Goal: Task Accomplishment & Management: Manage account settings

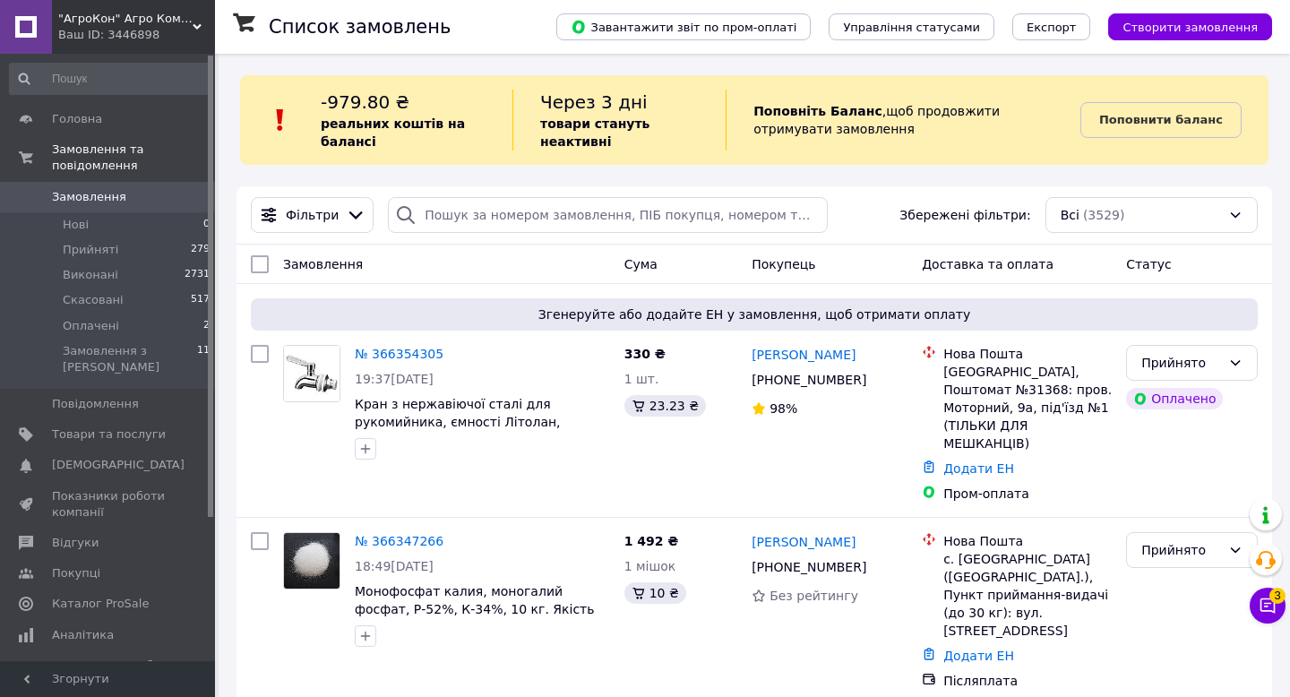
click at [97, 29] on div "Ваш ID: 3446898" at bounding box center [136, 35] width 157 height 16
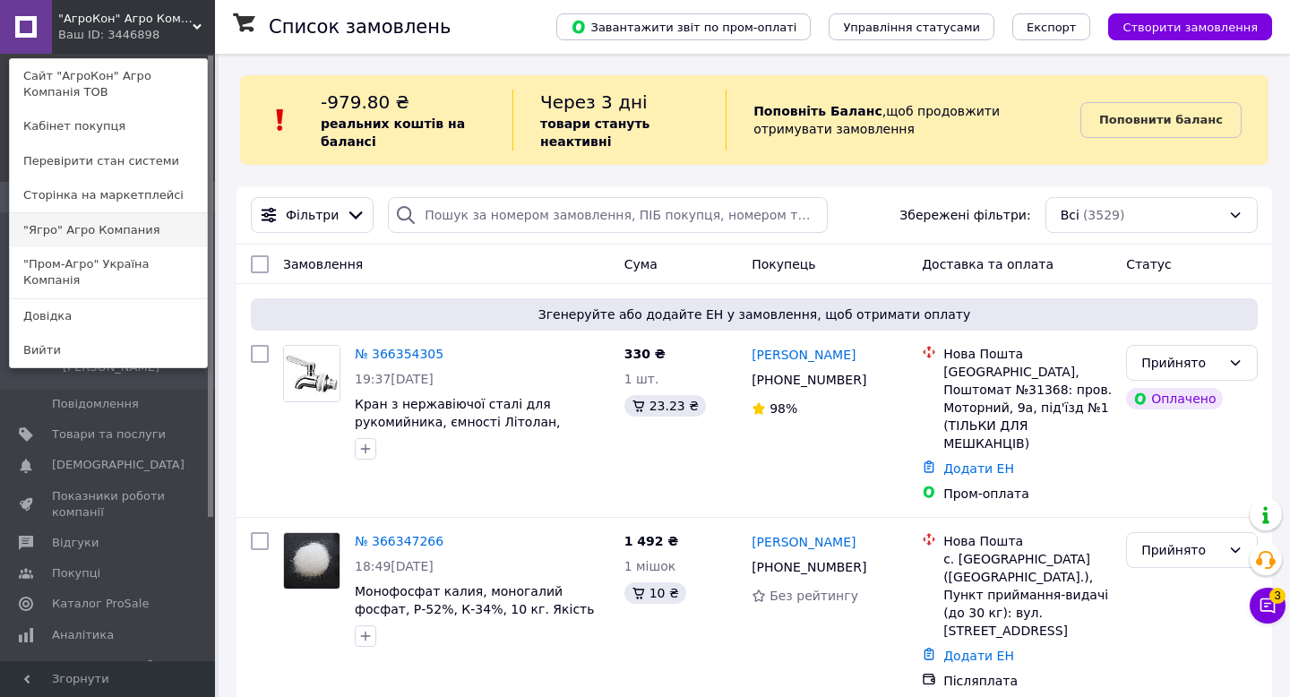
click at [75, 229] on link ""Ягро" Агро Компания" at bounding box center [108, 230] width 197 height 34
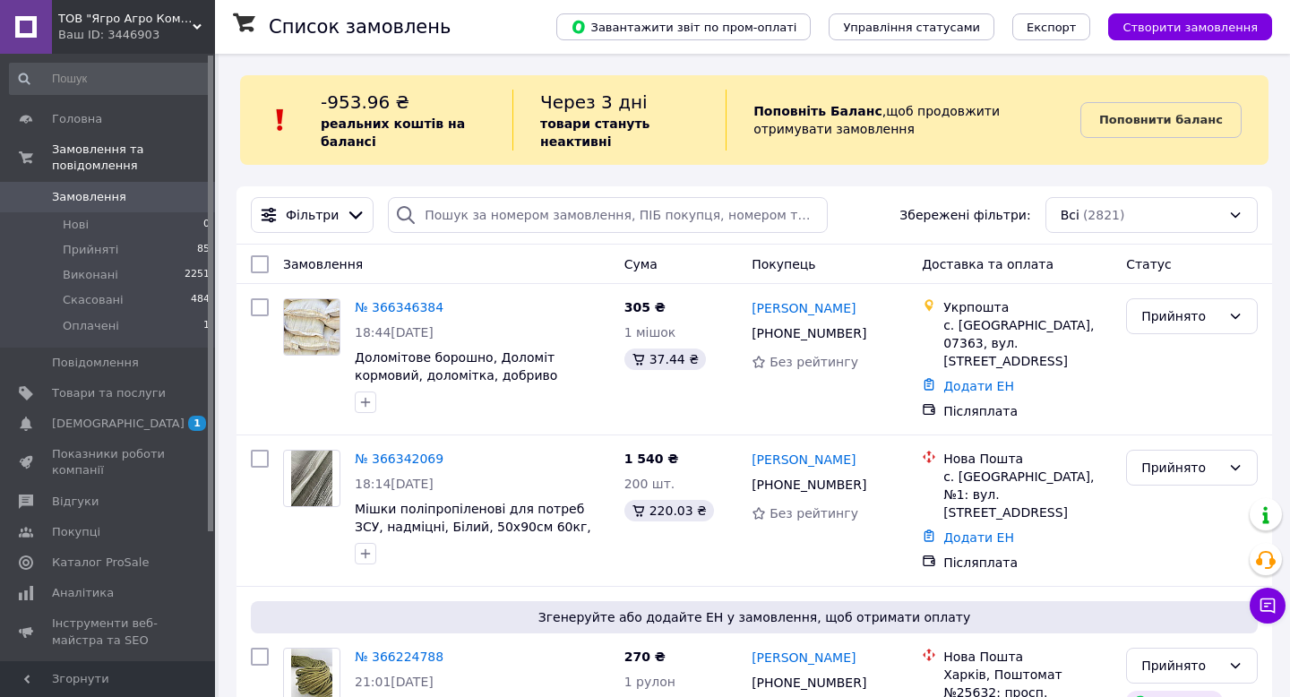
click at [124, 28] on div "Ваш ID: 3446903" at bounding box center [136, 35] width 157 height 16
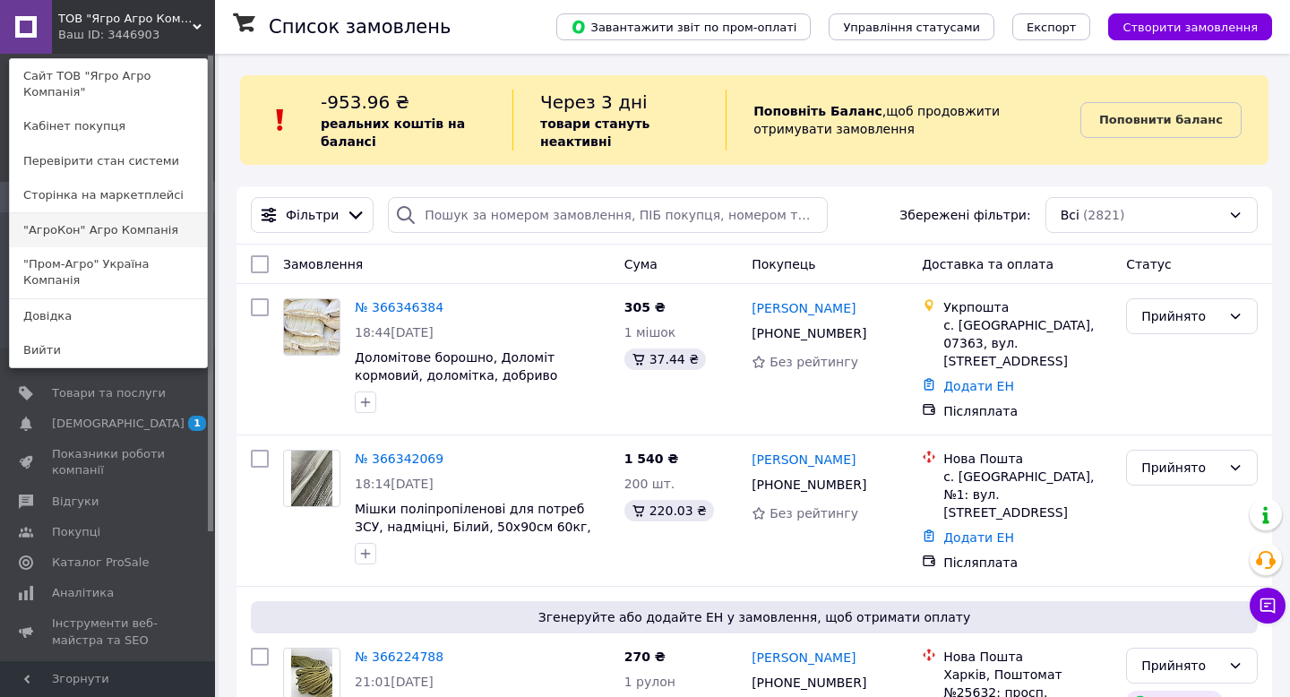
click at [61, 236] on link ""АгроКон" Агро Компанія" at bounding box center [108, 230] width 197 height 34
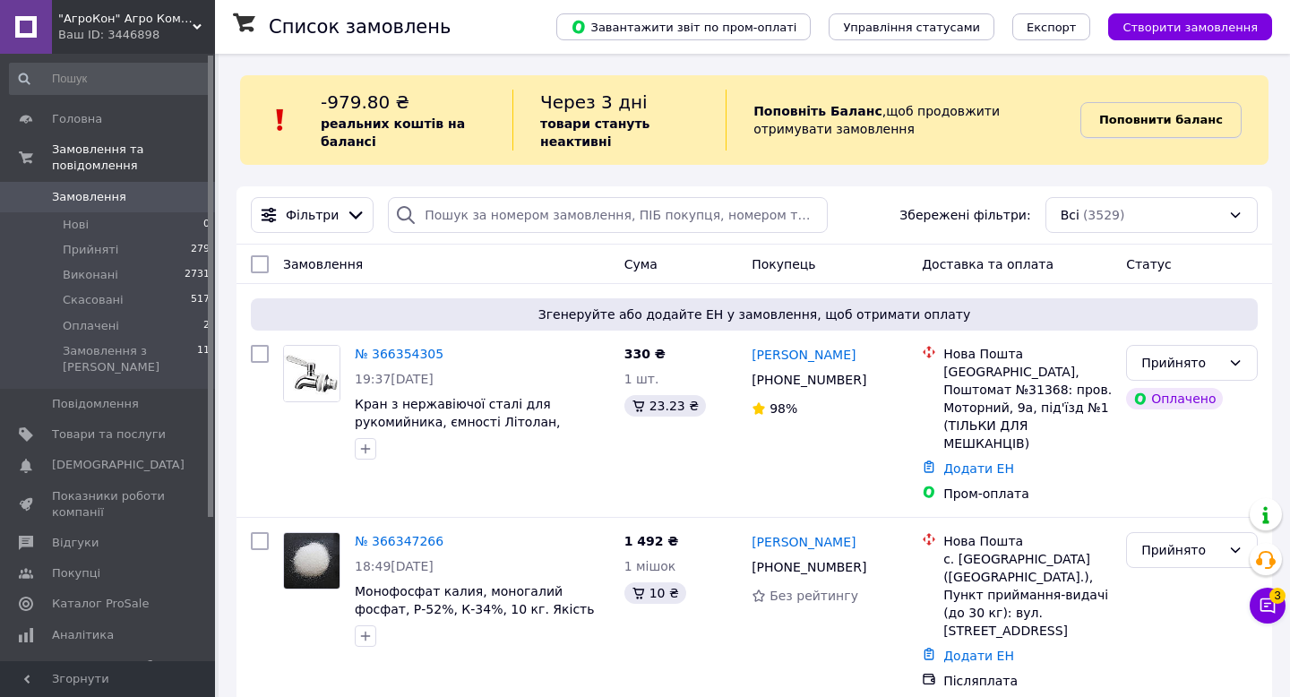
click at [1184, 123] on b "Поповнити баланс" at bounding box center [1162, 119] width 124 height 13
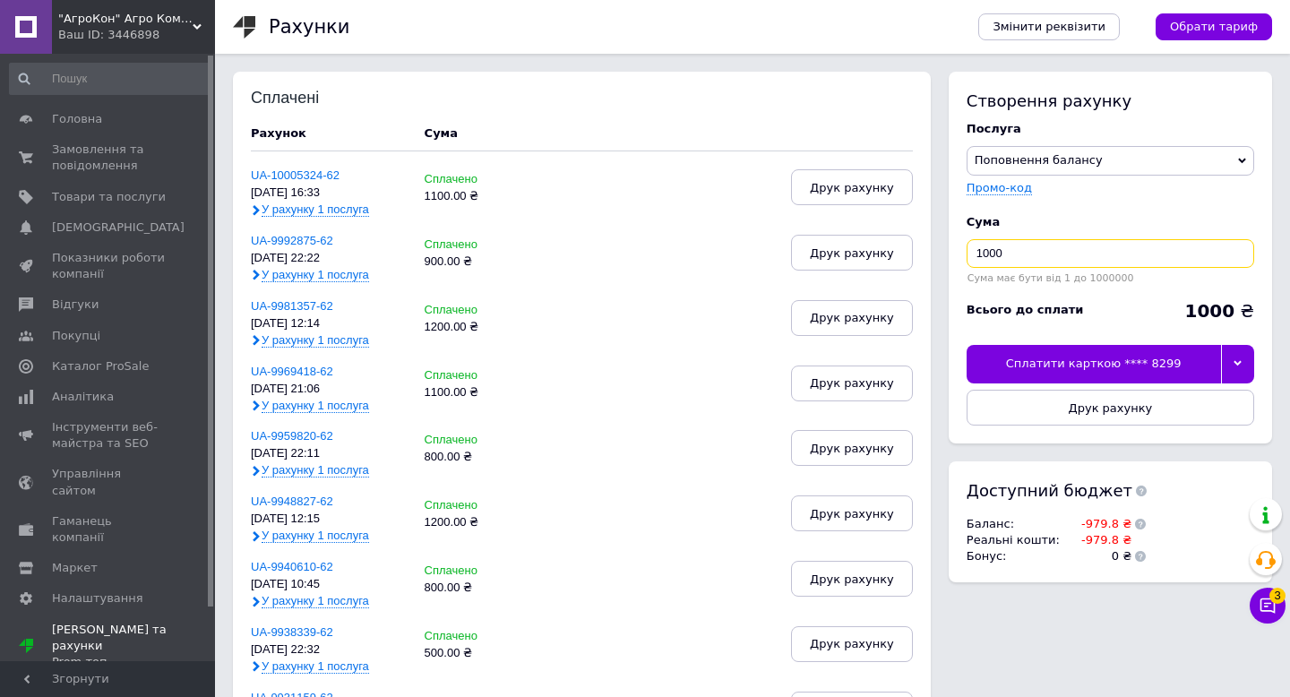
drag, startPoint x: 1013, startPoint y: 254, endPoint x: 957, endPoint y: 254, distance: 55.6
click at [957, 254] on div "Створення рахунку Послуга Поповнення балансу Premium-дизайн Промо-код Cума 1000…" at bounding box center [1111, 258] width 324 height 372
type input "250"
click at [1240, 364] on icon at bounding box center [1238, 363] width 8 height 5
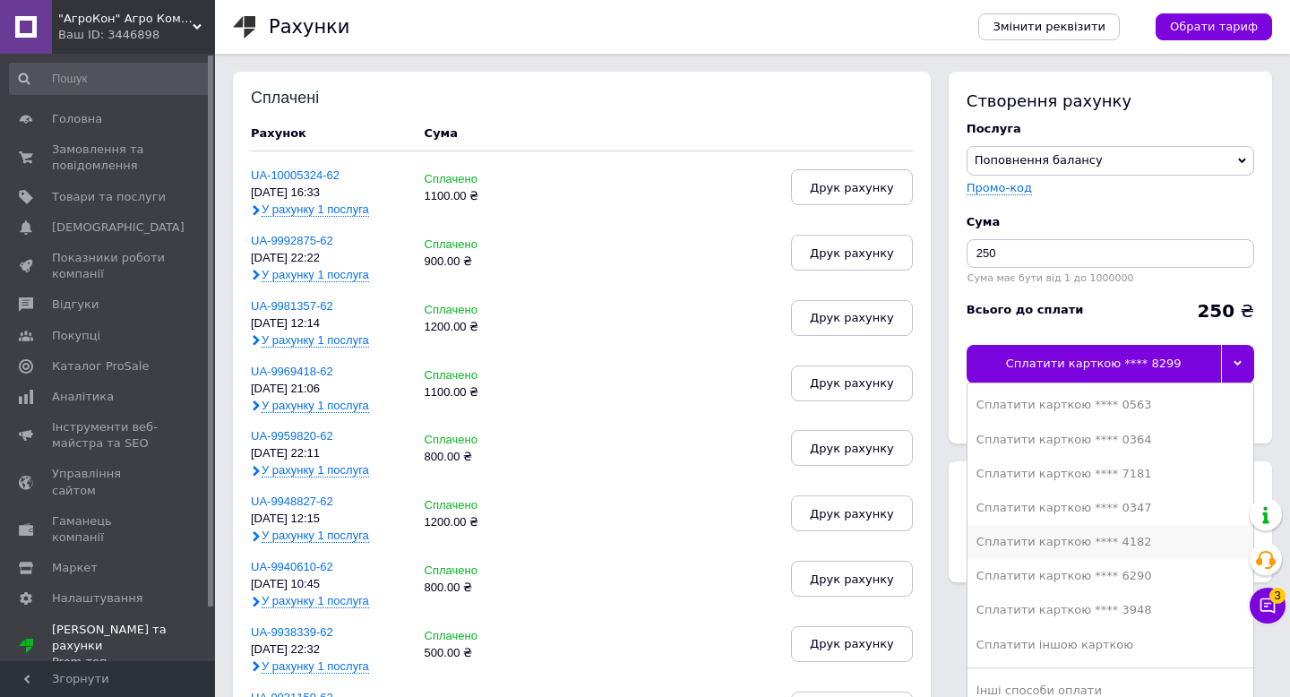
click at [1067, 539] on div "Сплатити карткою **** 4182" at bounding box center [1111, 542] width 268 height 16
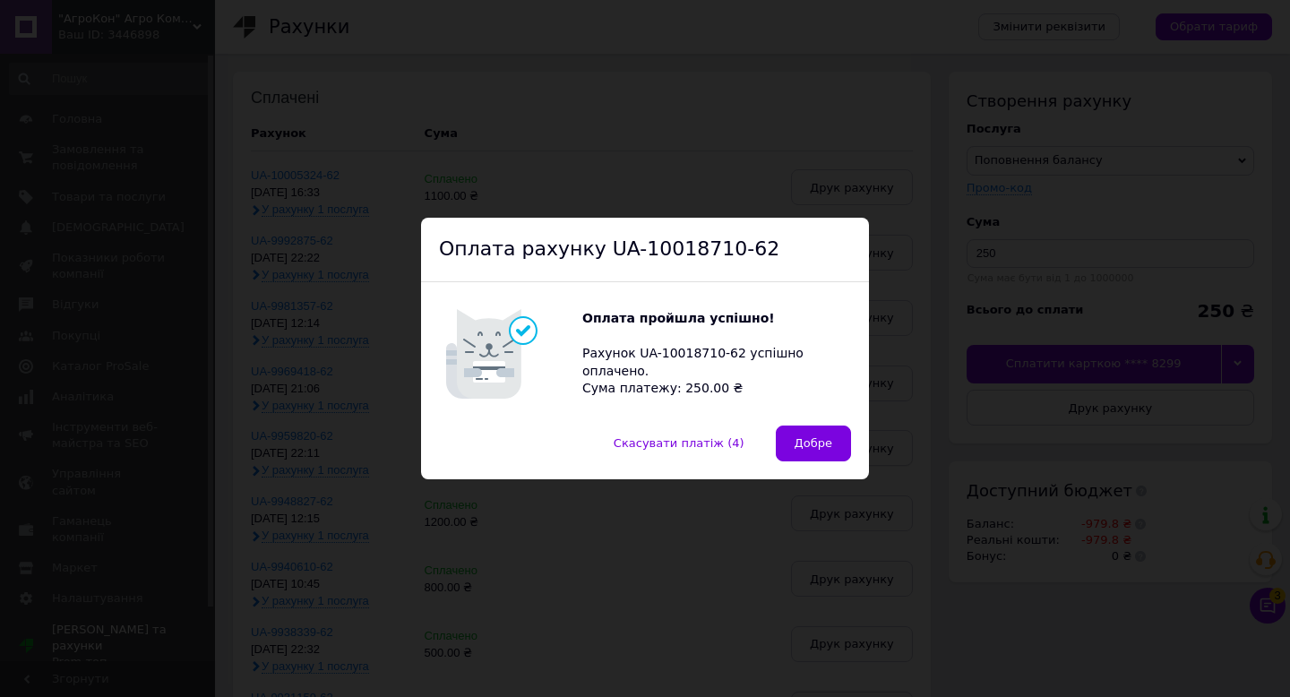
click at [818, 438] on span "Добре" at bounding box center [814, 442] width 38 height 13
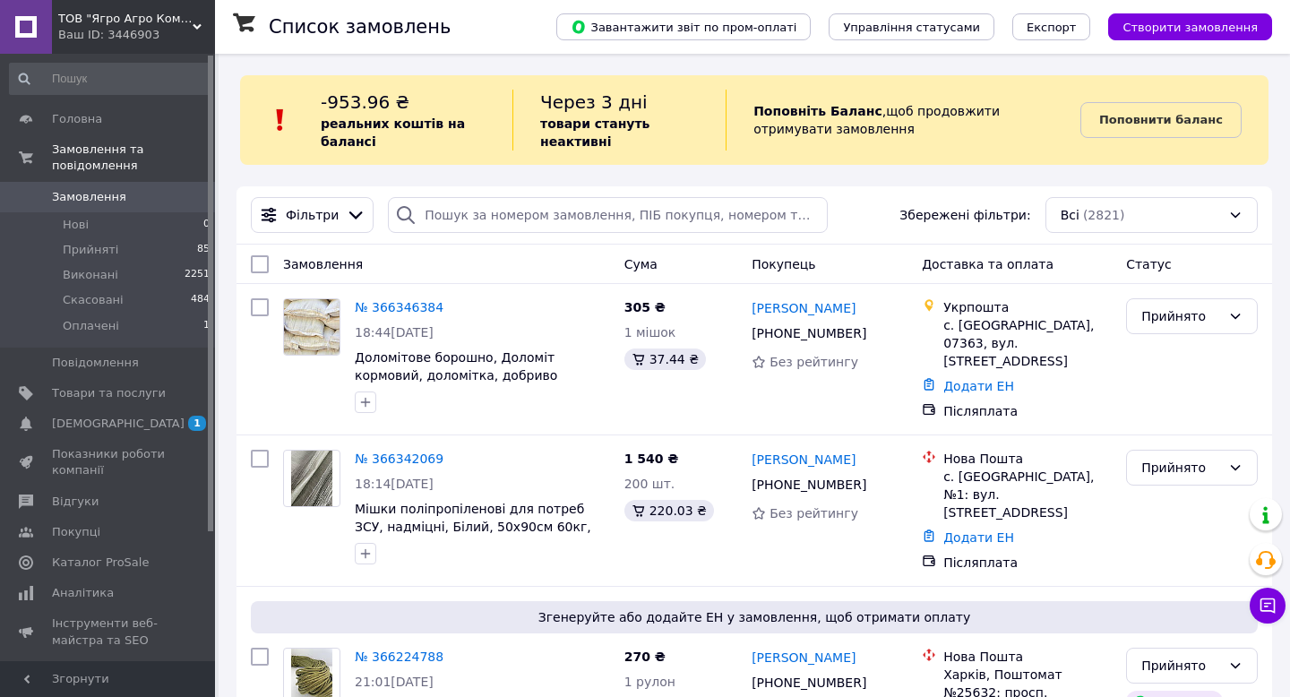
click at [111, 29] on div "Ваш ID: 3446903" at bounding box center [136, 35] width 157 height 16
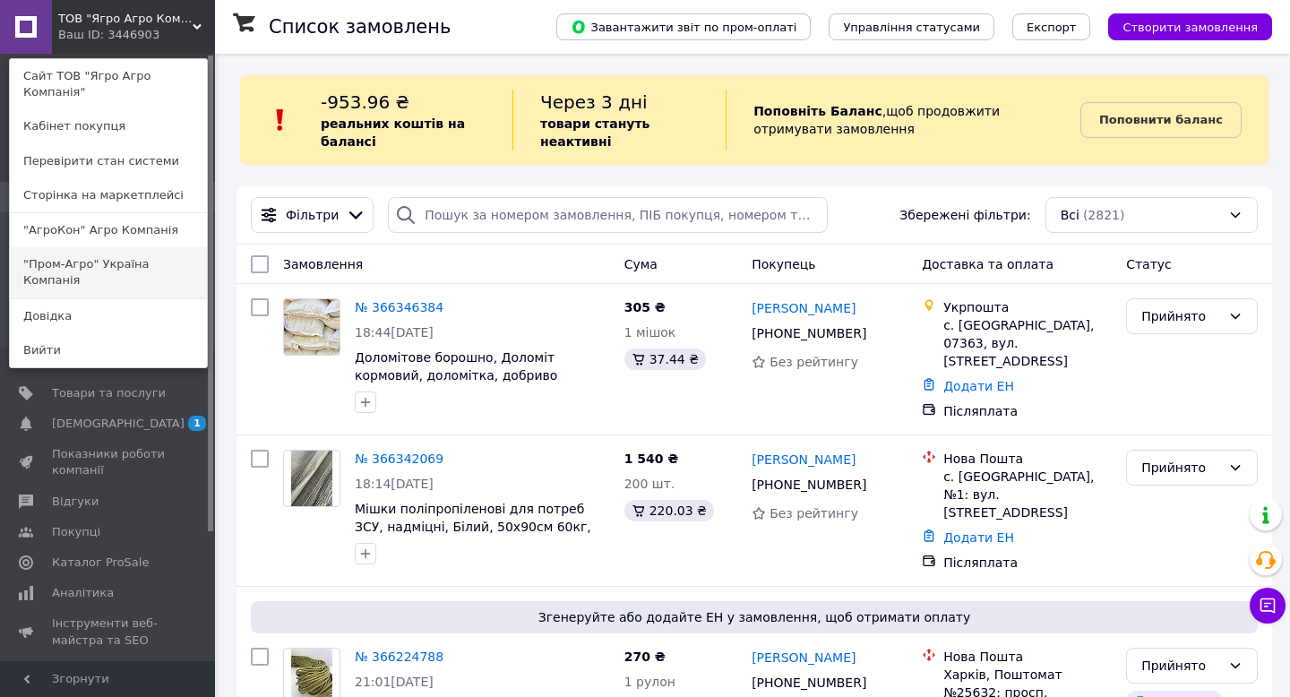
click at [75, 265] on link ""Пром-Агро" Україна Компанія" at bounding box center [108, 272] width 197 height 50
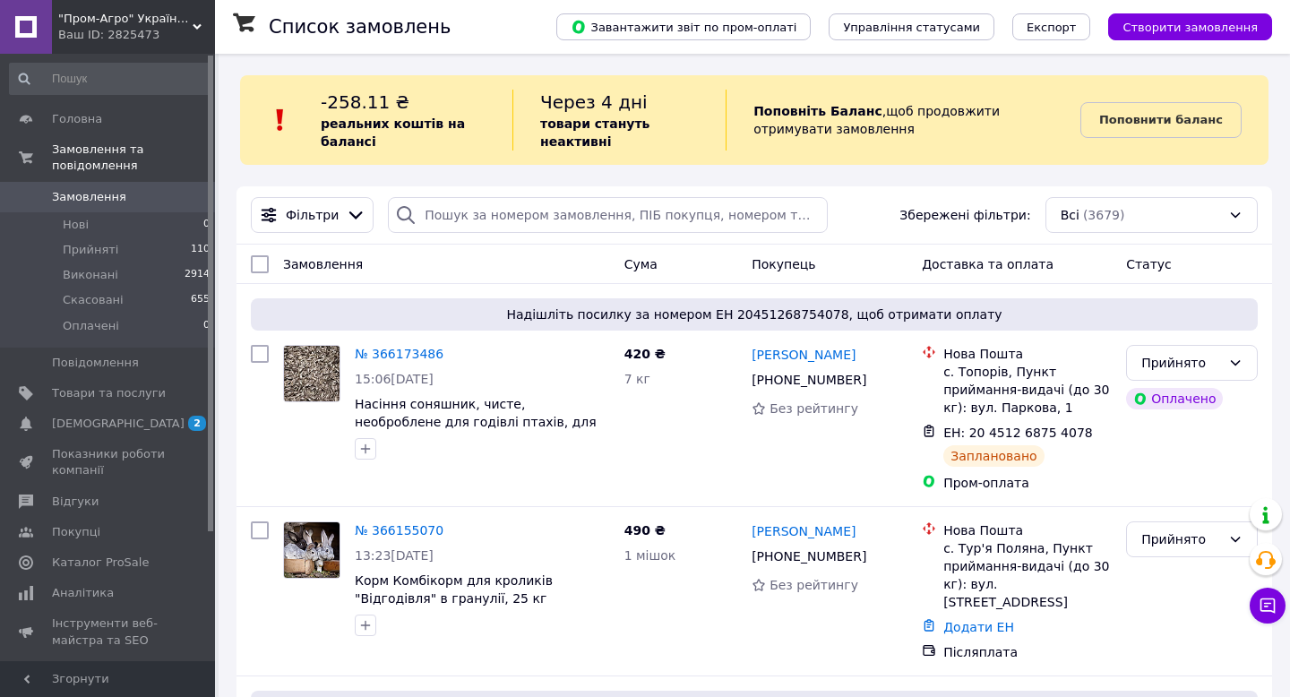
click at [141, 34] on div "Ваш ID: 2825473" at bounding box center [136, 35] width 157 height 16
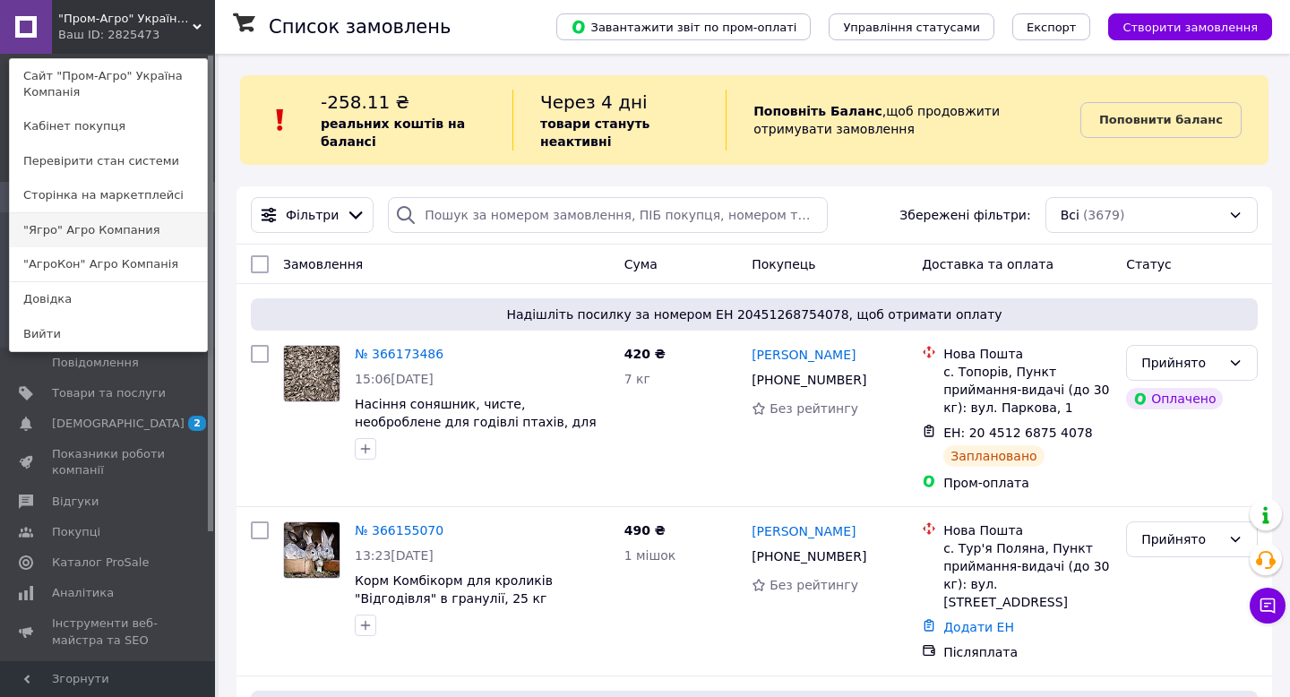
click at [64, 229] on link ""Ягро" Агро Компания" at bounding box center [108, 230] width 197 height 34
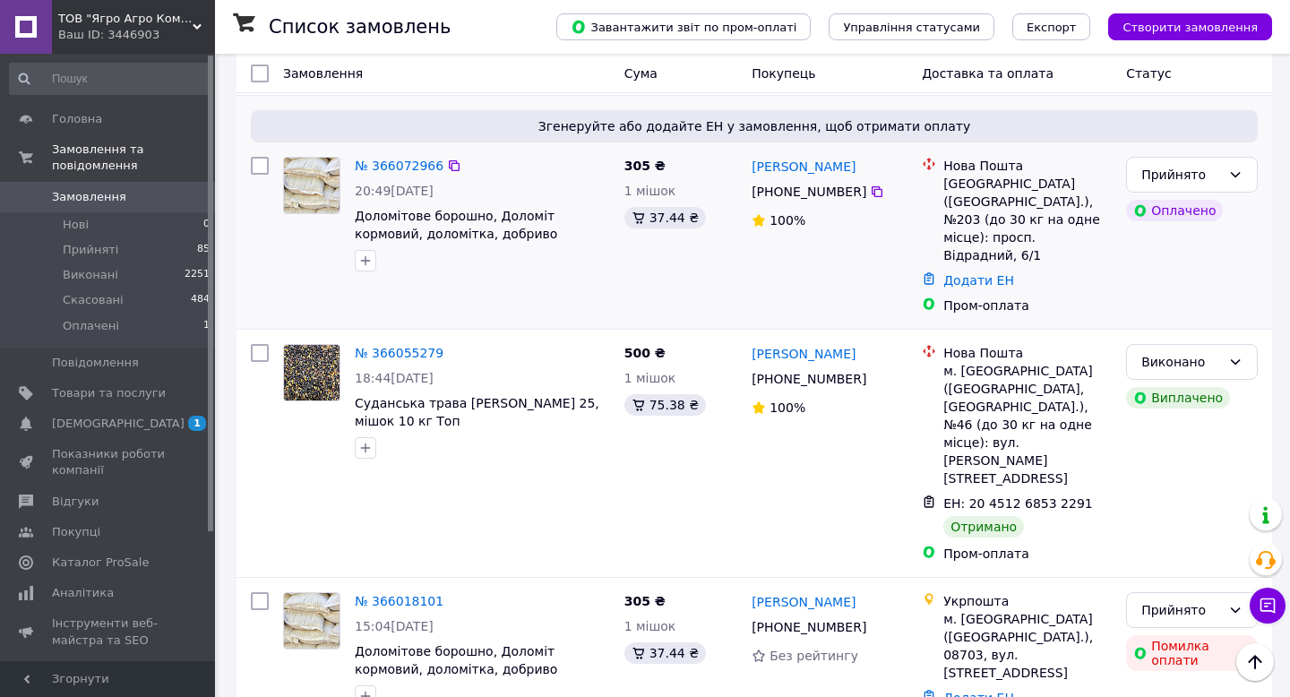
scroll to position [1109, 0]
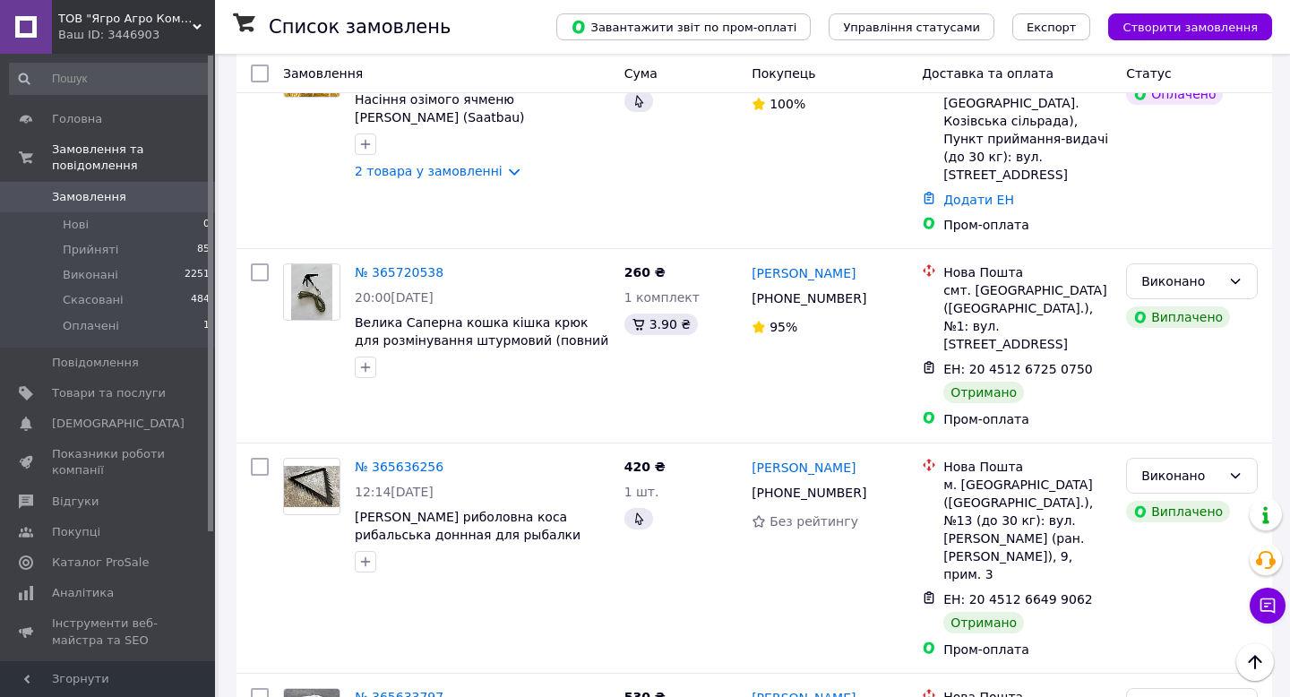
scroll to position [3103, 0]
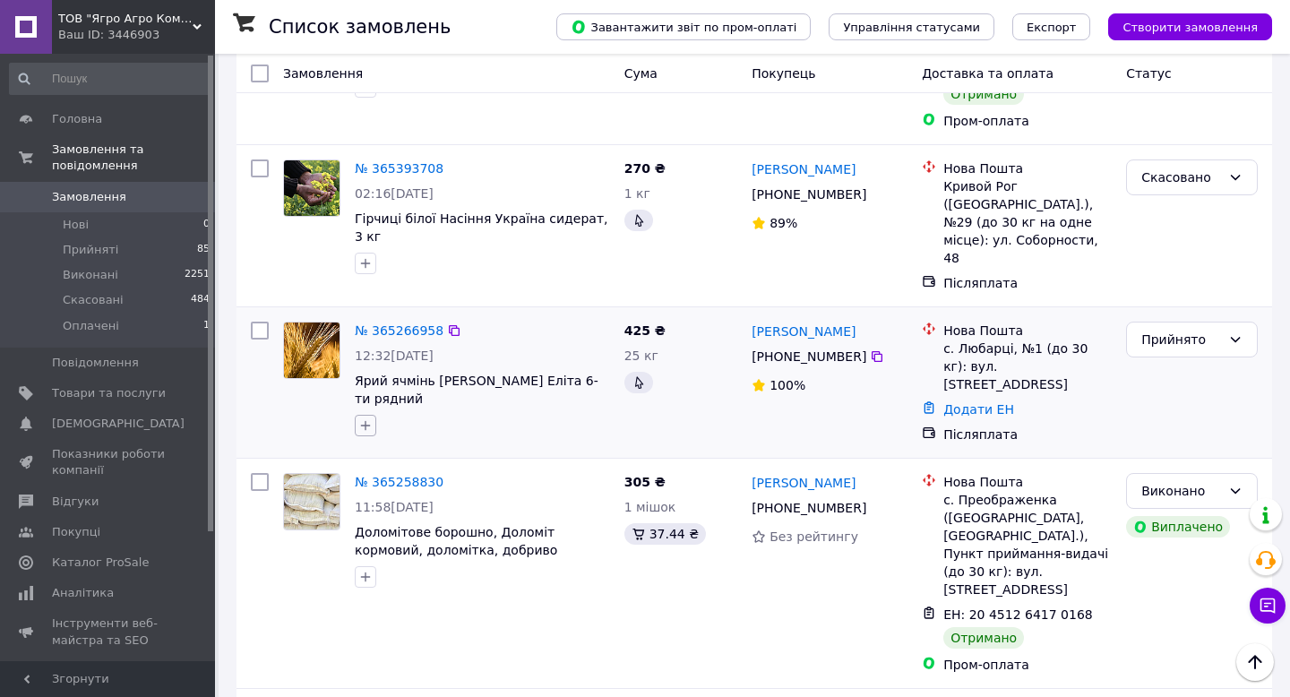
scroll to position [2956, 0]
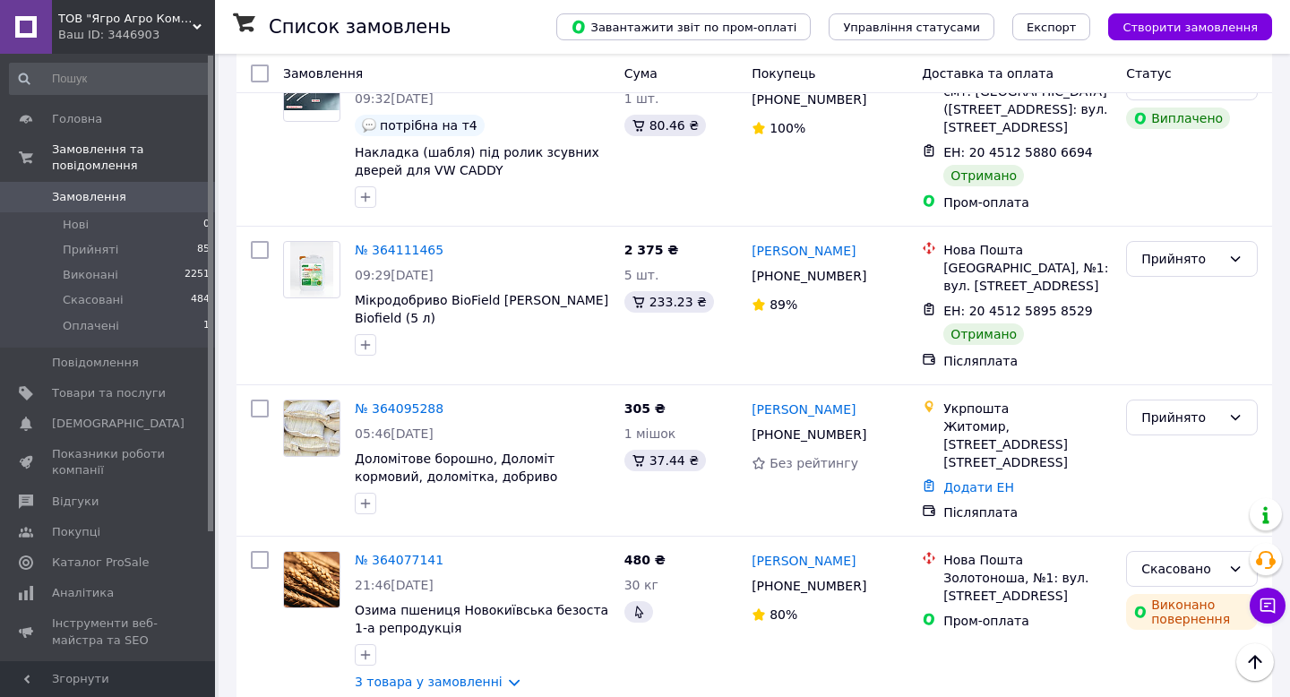
scroll to position [3103, 0]
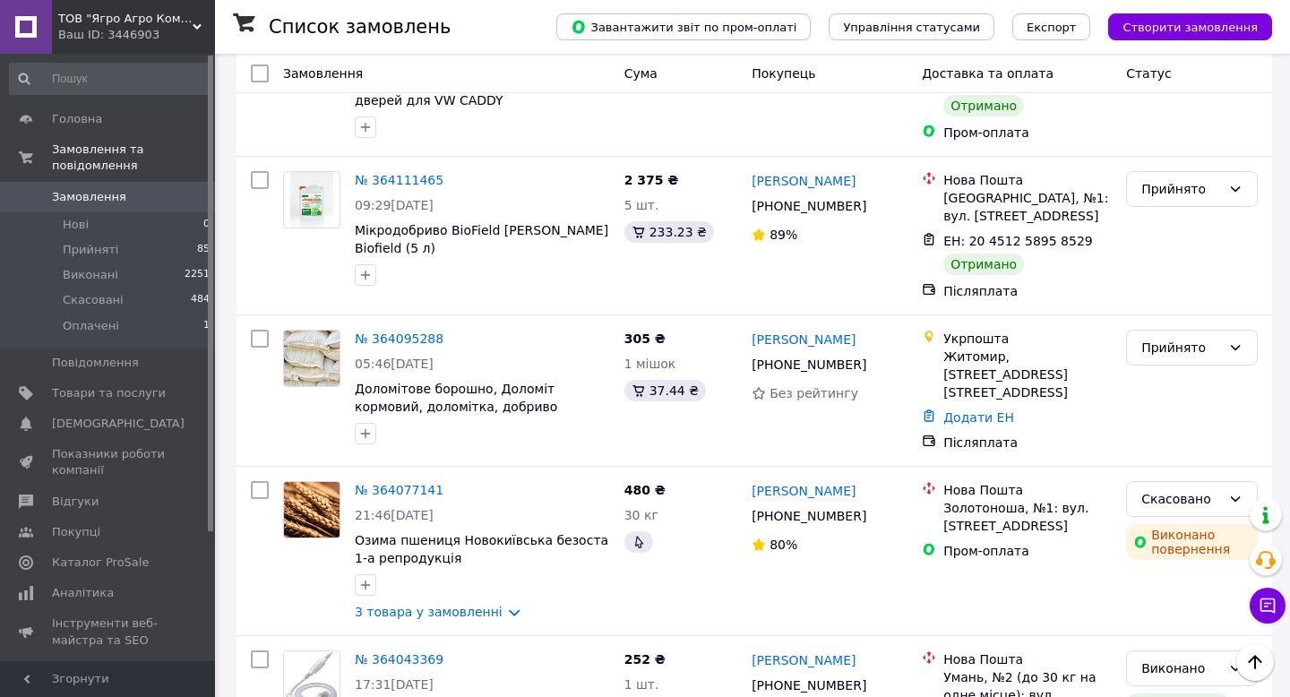
click at [102, 19] on span "ТОВ "Ягро Агро Компанія"" at bounding box center [125, 19] width 134 height 16
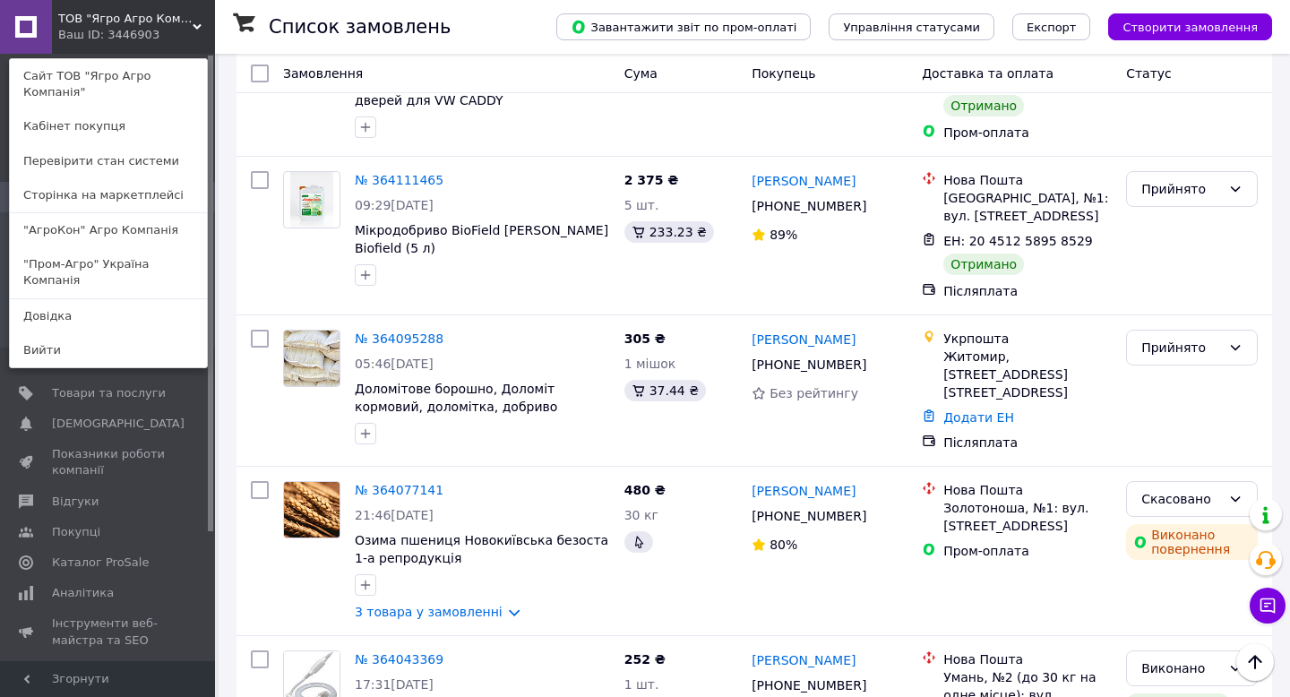
click at [68, 266] on link ""Пром-Агро" Україна Компанія" at bounding box center [108, 272] width 197 height 50
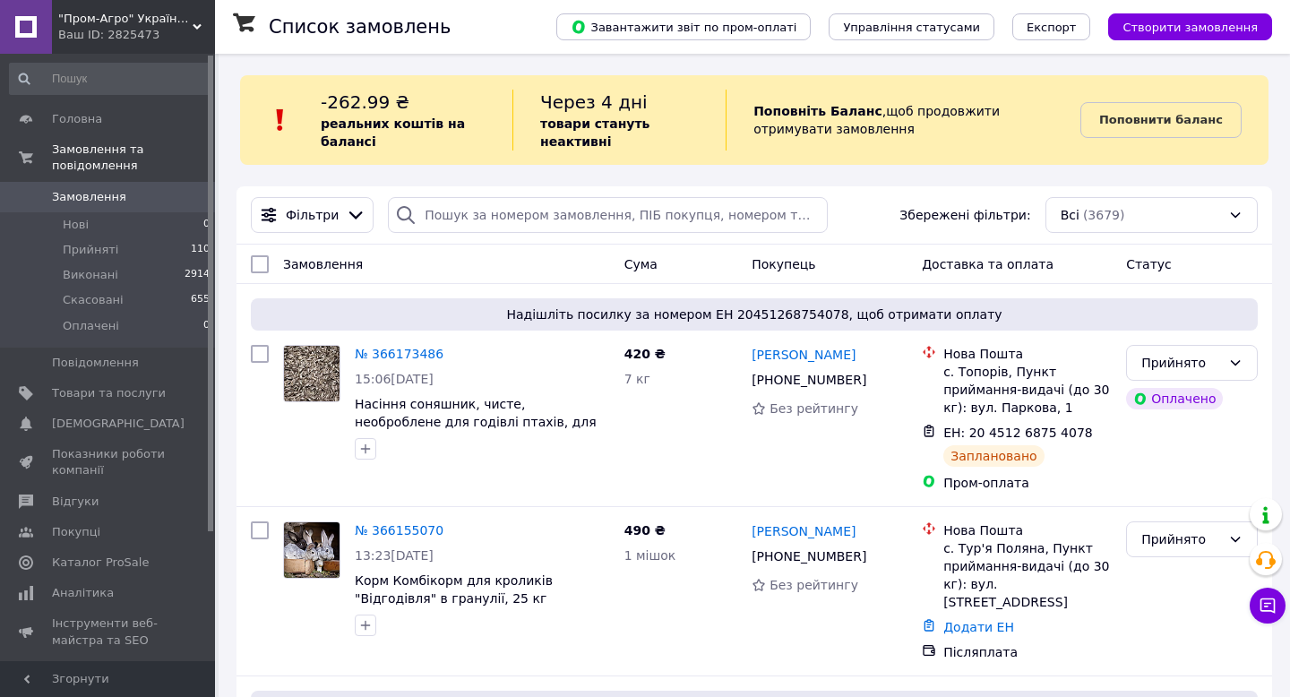
click at [88, 21] on span ""Пром-Агро" Україна Компанія" at bounding box center [125, 19] width 134 height 16
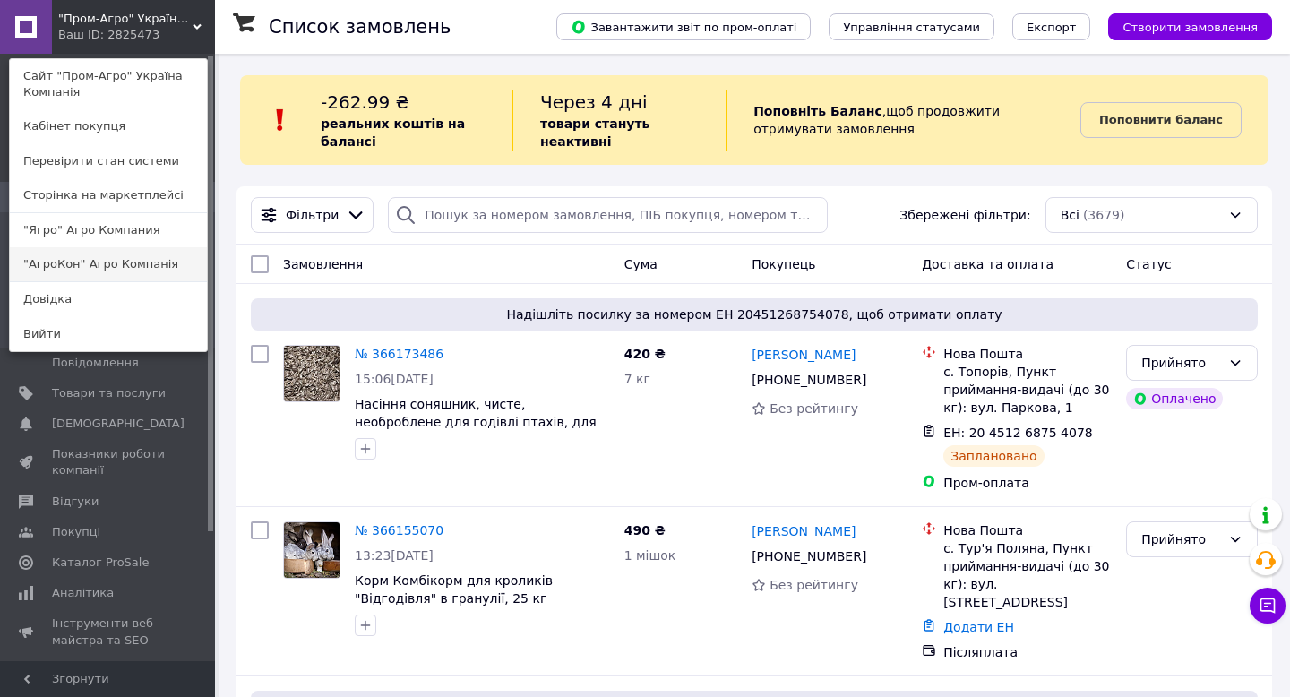
click at [56, 261] on link ""АгроКон" Агро Компанія" at bounding box center [108, 264] width 197 height 34
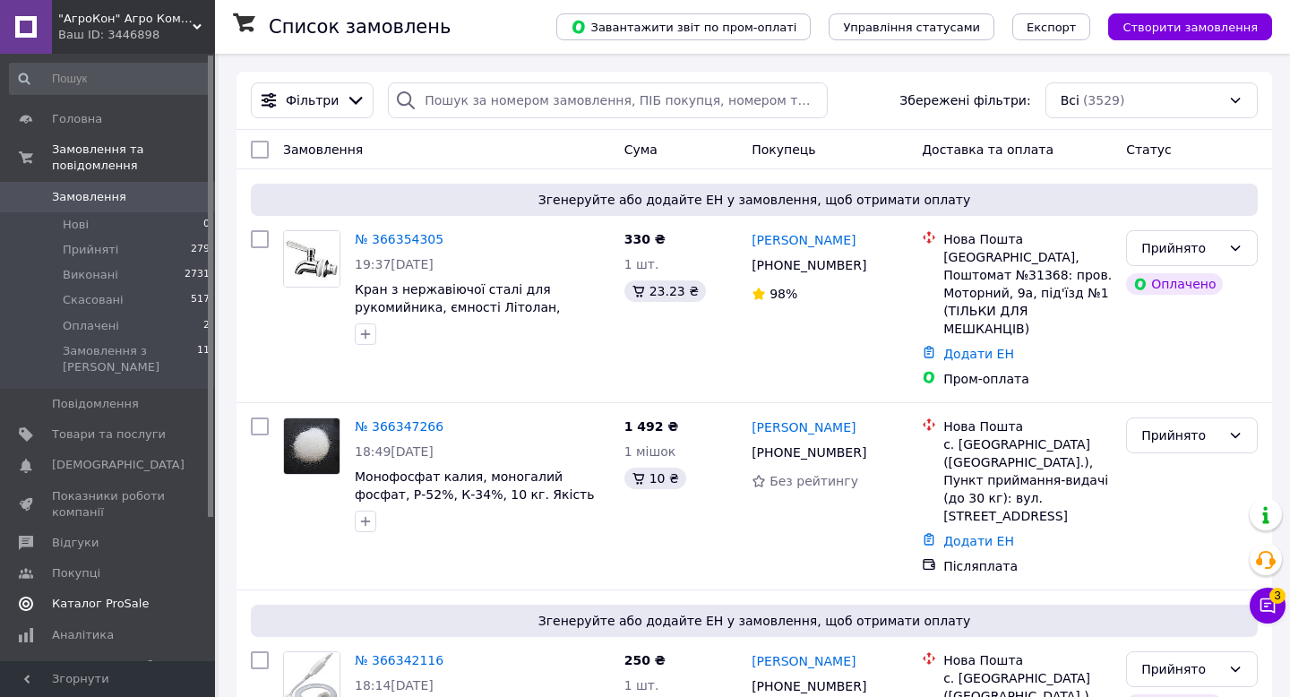
click at [118, 596] on span "Каталог ProSale" at bounding box center [100, 604] width 97 height 16
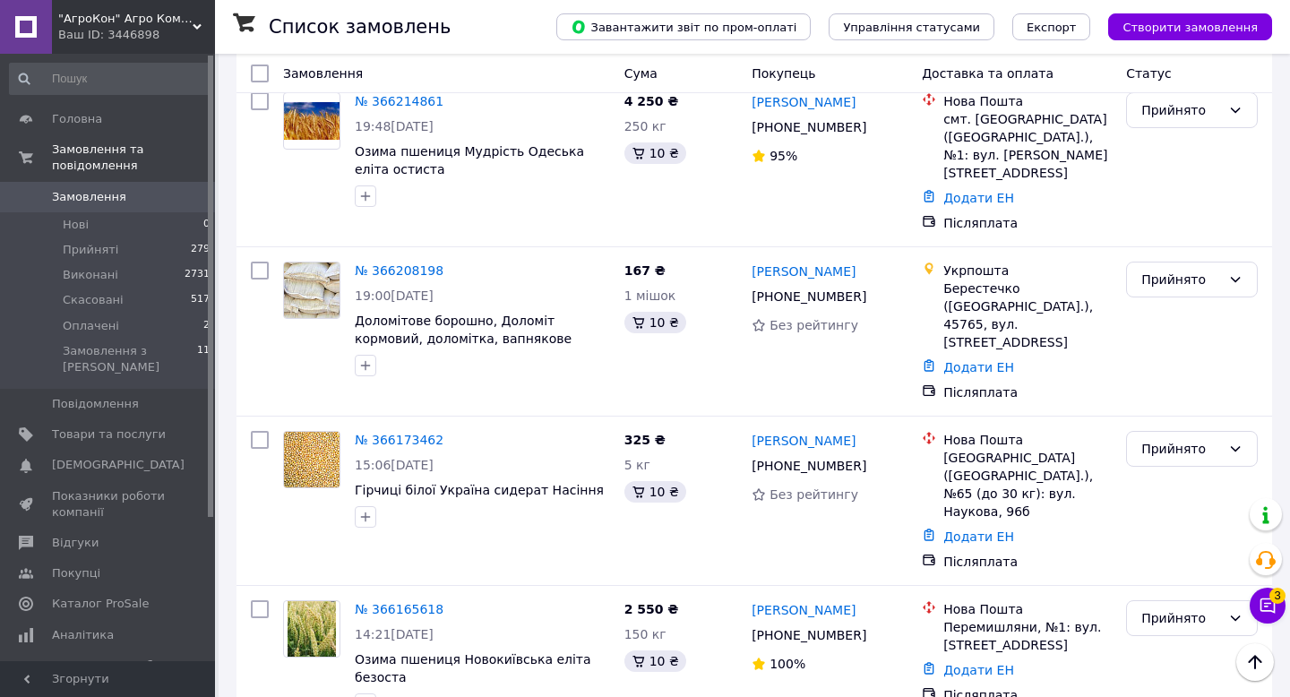
scroll to position [1943, 0]
